Goal: Task Accomplishment & Management: Use online tool/utility

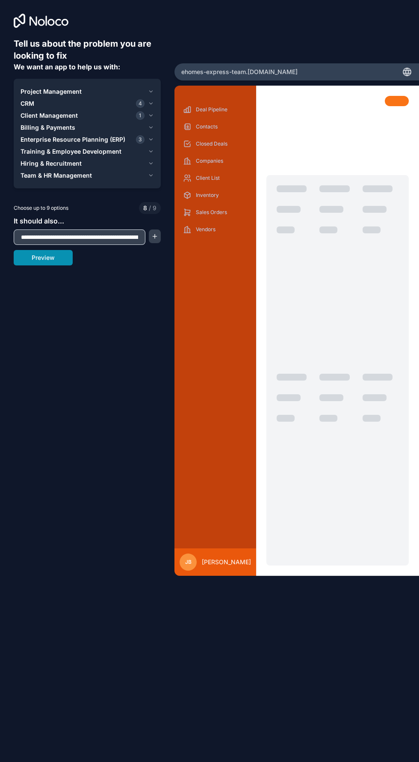
click at [49, 261] on button "Preview" at bounding box center [43, 257] width 59 height 15
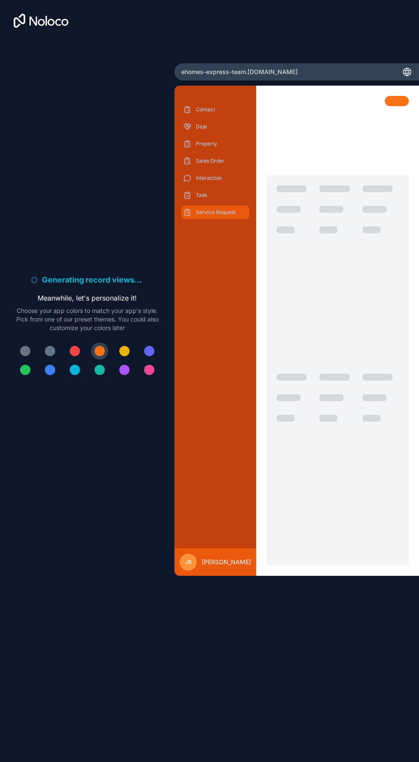
click at [221, 216] on p "Service Request" at bounding box center [222, 212] width 52 height 7
click at [207, 181] on p "Interaction" at bounding box center [222, 178] width 52 height 7
click at [208, 181] on p "Interaction" at bounding box center [222, 178] width 52 height 7
click at [187, 199] on icon "scrollable content" at bounding box center [187, 195] width 9 height 9
click at [199, 161] on div "Sales Order" at bounding box center [215, 161] width 68 height 14
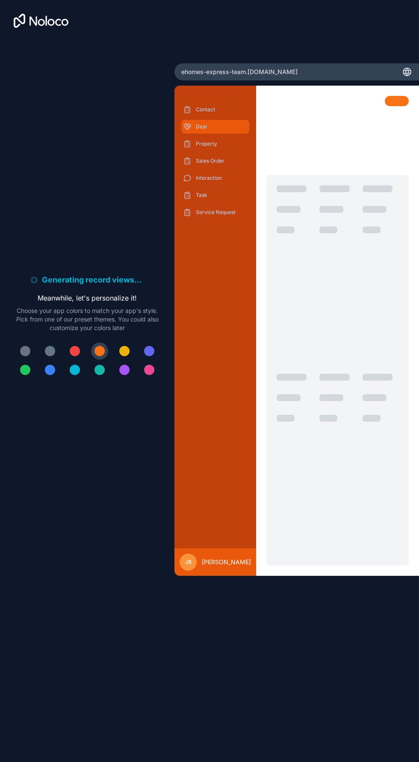
click at [201, 130] on p "Deal" at bounding box center [222, 126] width 52 height 7
click at [206, 111] on p "Contact" at bounding box center [222, 109] width 52 height 7
click at [233, 64] on div "Generating record views . . . Meanwhile, let's personalize it! Choose your app …" at bounding box center [209, 381] width 419 height 762
click at [394, 68] on div "ehomes-express-team .noloco.co" at bounding box center [297, 71] width 245 height 17
click at [402, 69] on div "ehomes-express-team .noloco.co" at bounding box center [297, 71] width 245 height 17
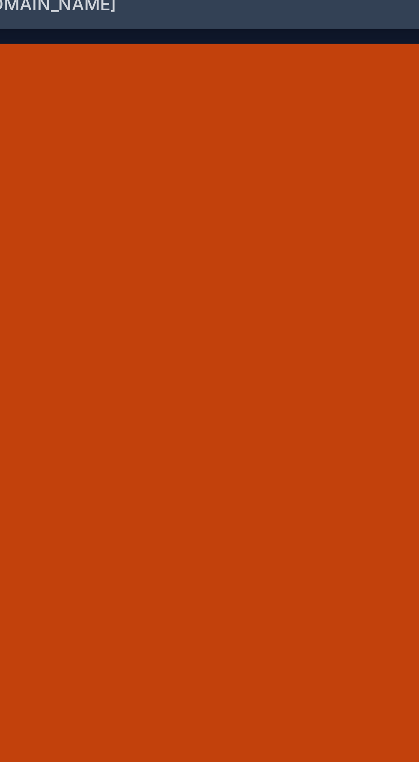
scroll to position [0, 0]
click at [411, 74] on icon at bounding box center [408, 72] width 8 height 8
click at [405, 76] on icon at bounding box center [407, 72] width 10 height 10
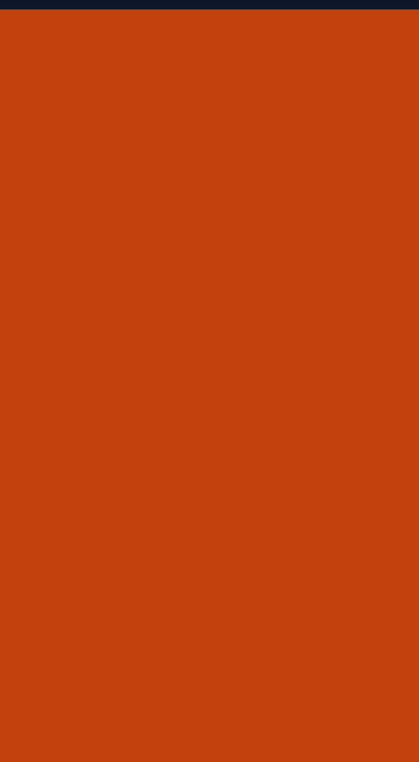
scroll to position [0, 0]
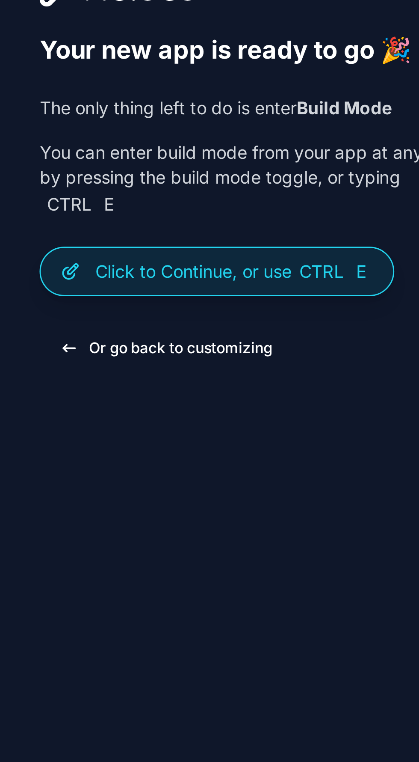
click at [85, 214] on button "Or go back to customizing" at bounding box center [57, 209] width 87 height 15
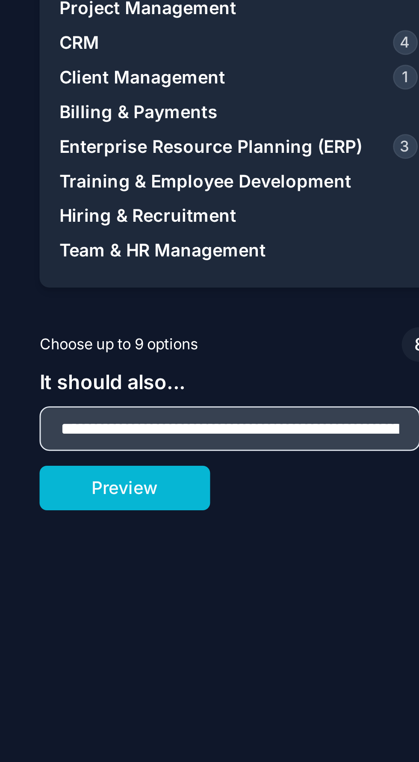
click at [62, 213] on div "Choose up to 9 options 8 / 9" at bounding box center [87, 208] width 147 height 12
click at [59, 210] on span "Choose up to 9 options" at bounding box center [41, 208] width 55 height 8
click at [52, 208] on span "Choose up to 9 options" at bounding box center [41, 208] width 55 height 8
click at [73, 235] on input "**********" at bounding box center [80, 237] width 128 height 12
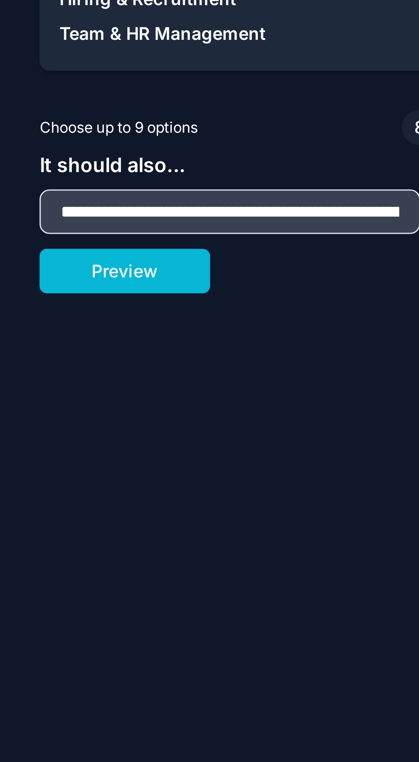
type input "**********"
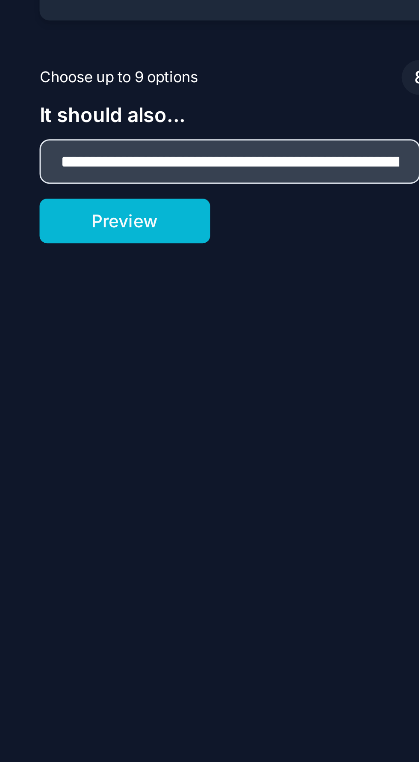
scroll to position [0, 1105]
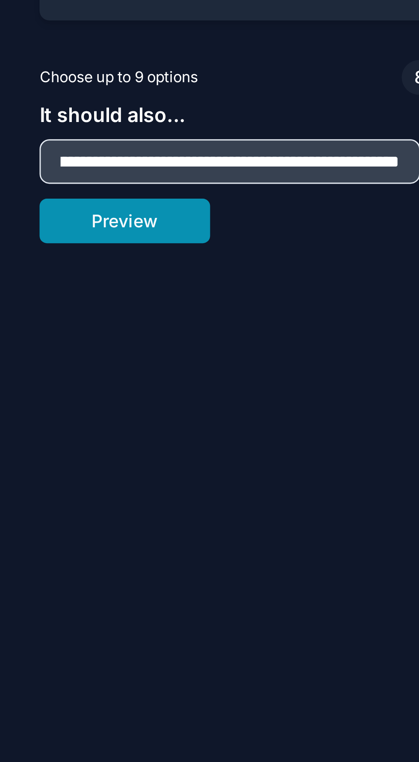
click at [49, 259] on button "Preview" at bounding box center [43, 257] width 59 height 15
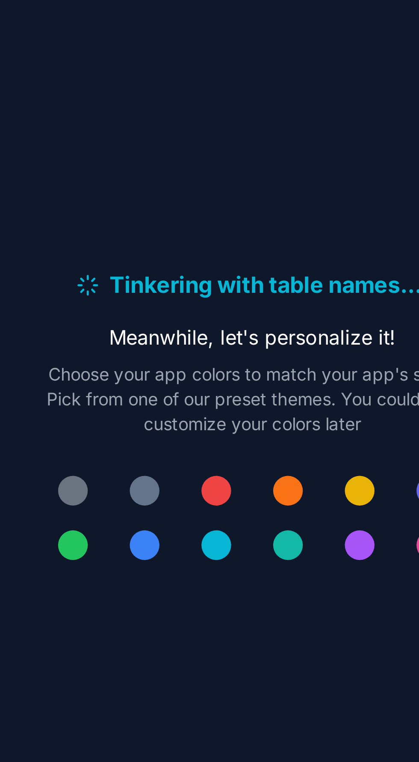
click at [98, 356] on div at bounding box center [100, 351] width 10 height 10
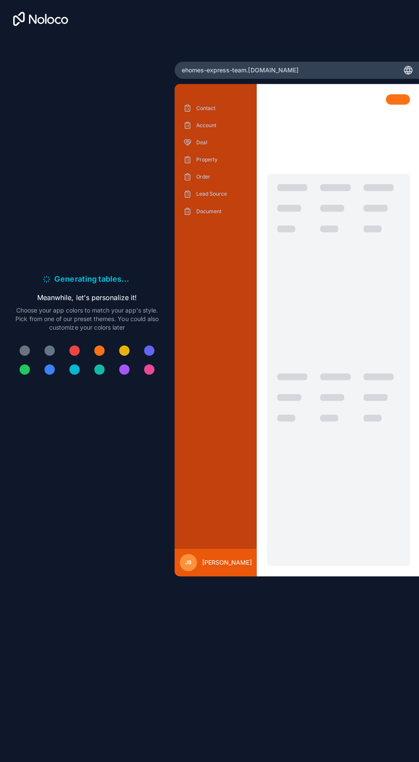
scroll to position [0, 0]
